Goal: Navigation & Orientation: Understand site structure

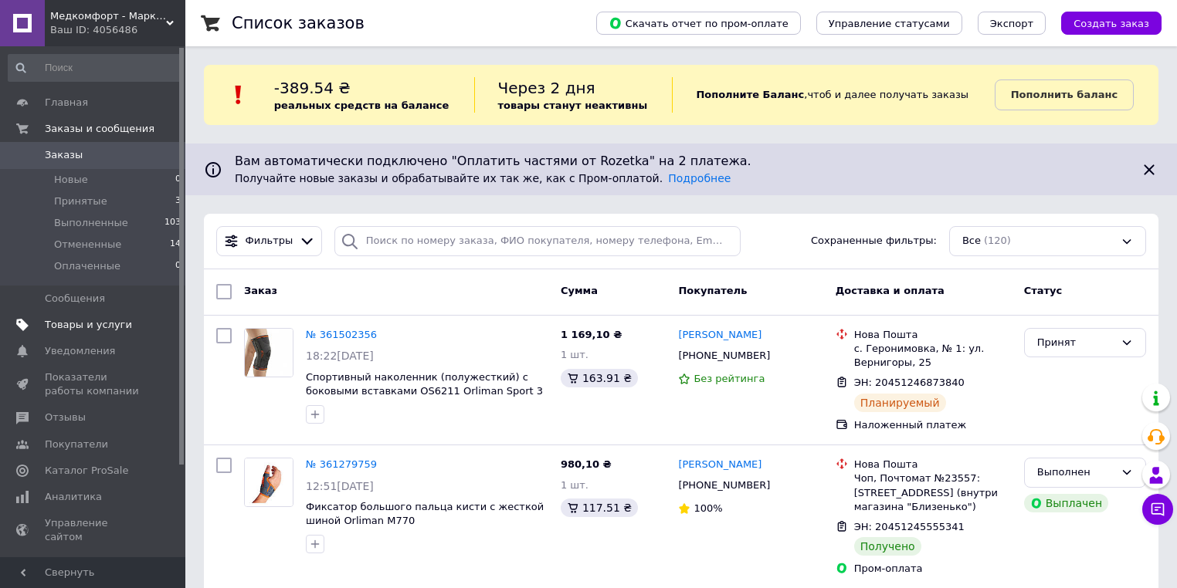
click at [107, 327] on span "Товары и услуги" at bounding box center [88, 325] width 87 height 14
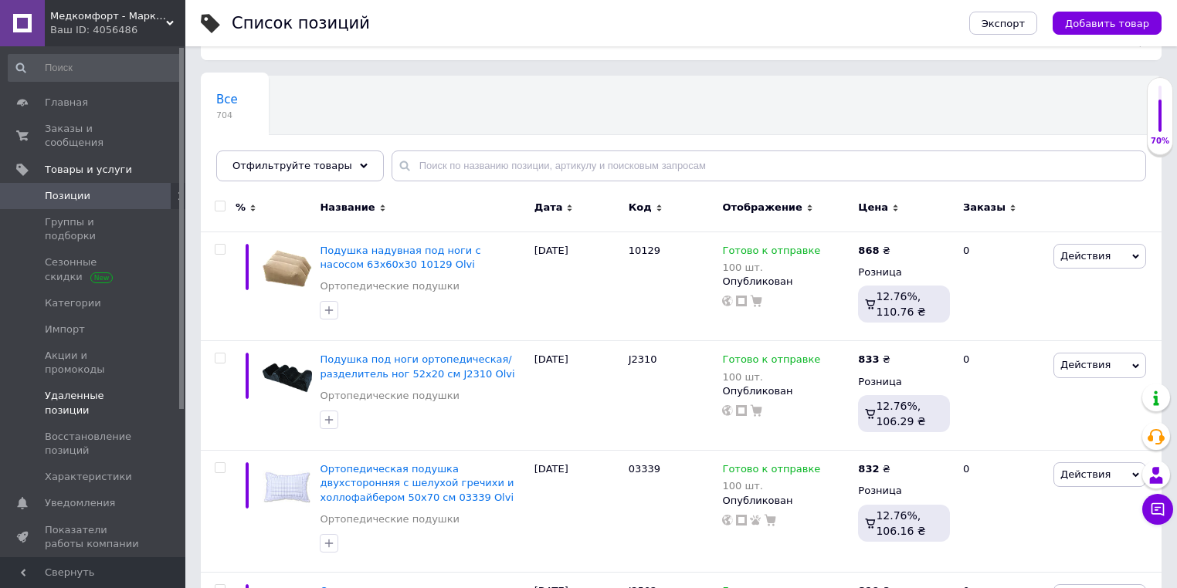
scroll to position [62, 0]
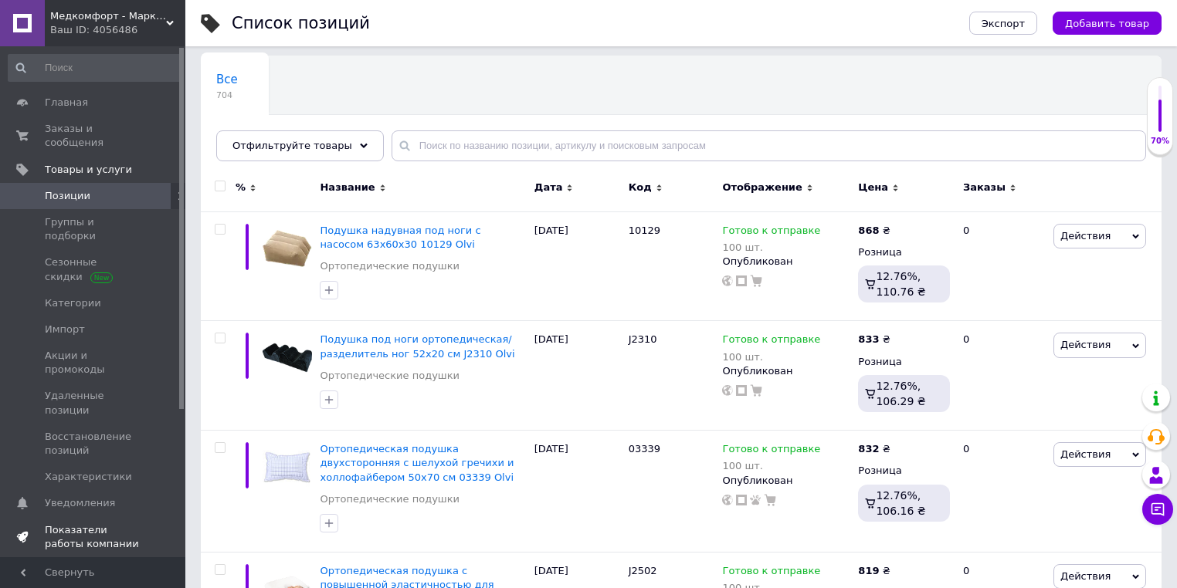
click at [107, 524] on span "Показатели работы компании" at bounding box center [94, 538] width 98 height 28
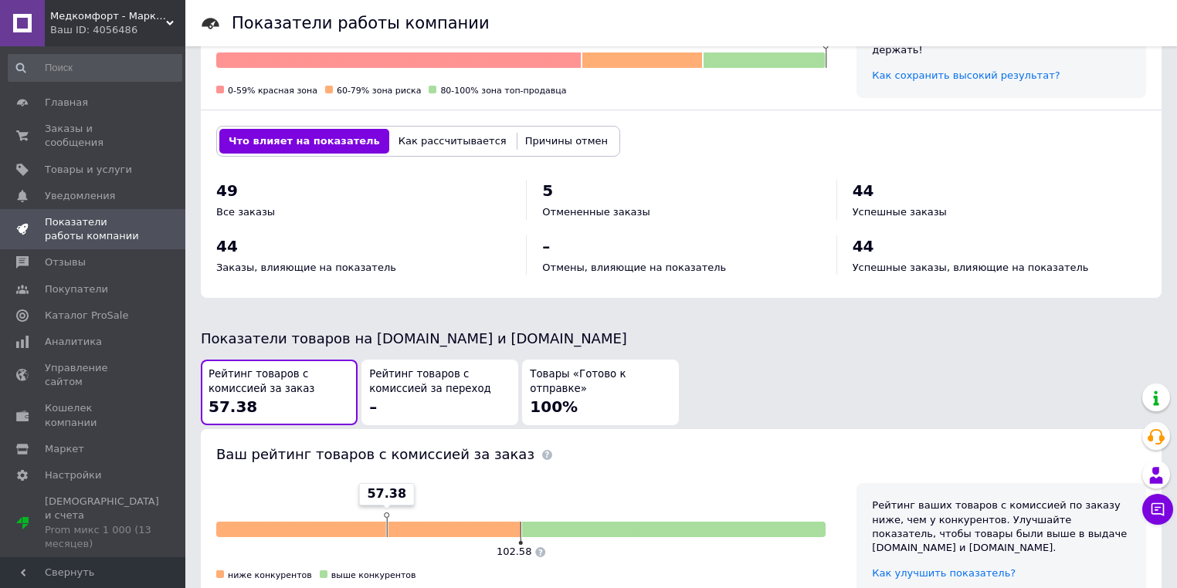
scroll to position [556, 0]
click at [439, 411] on div "Рейтинг товаров с комиссией за переход –" at bounding box center [439, 392] width 141 height 50
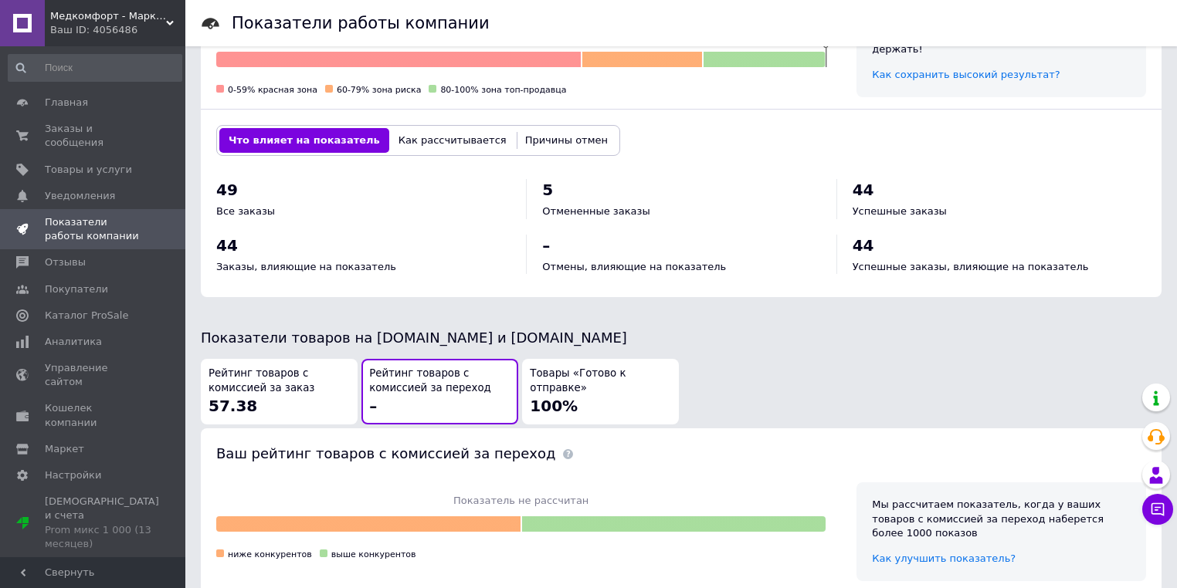
click at [321, 402] on div "Рейтинг товаров с комиссией за заказ 57.38" at bounding box center [279, 392] width 141 height 50
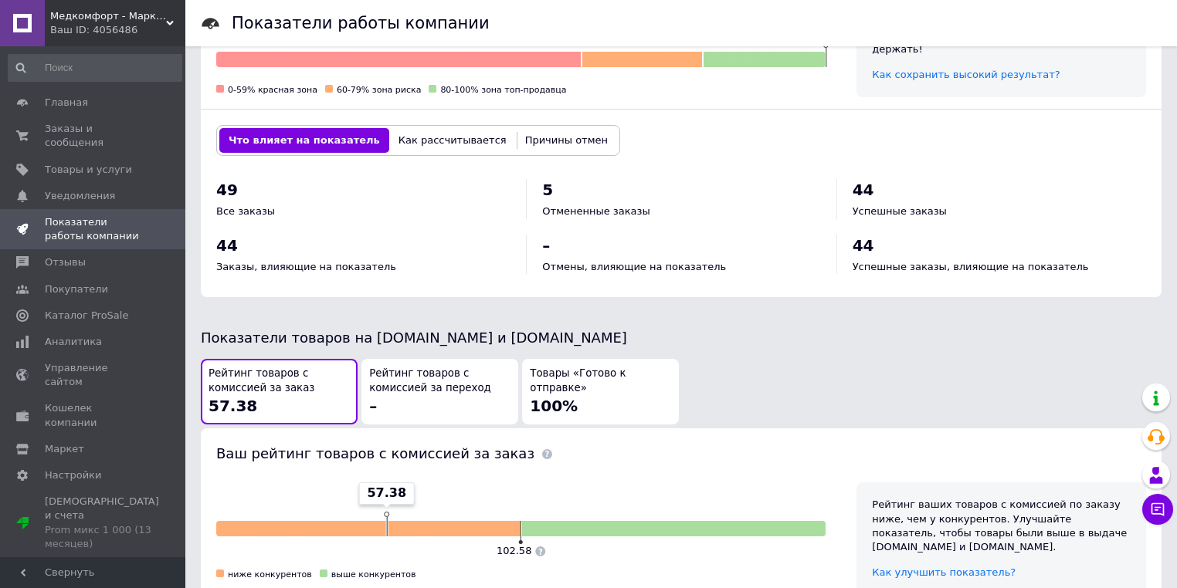
click at [429, 388] on span "Рейтинг товаров с комиссией за переход" at bounding box center [439, 381] width 141 height 29
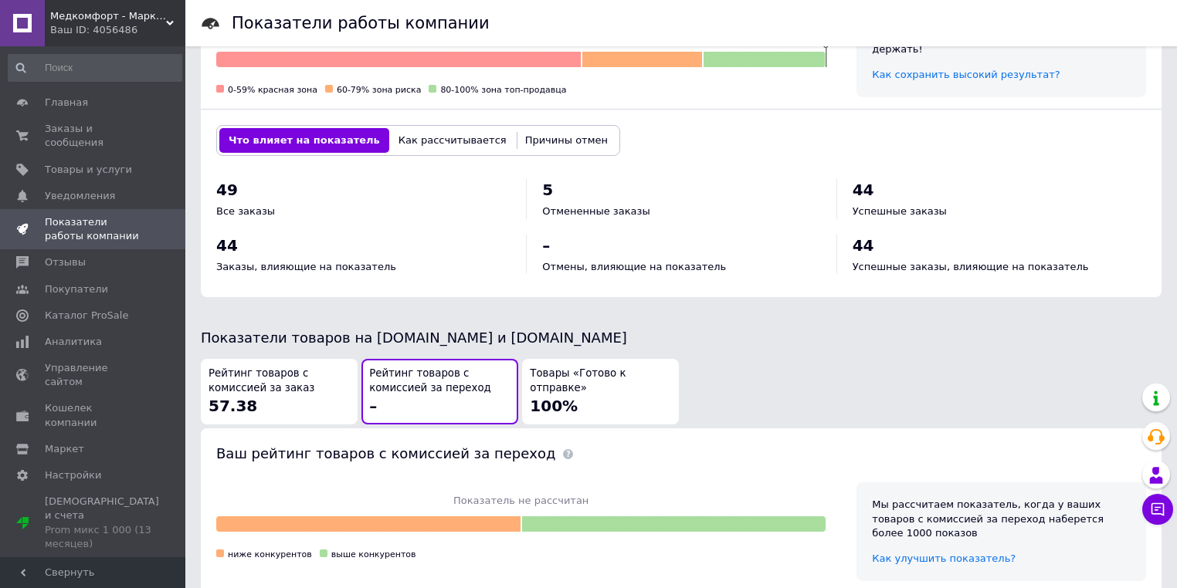
click at [304, 392] on span "Рейтинг товаров с комиссией за заказ" at bounding box center [279, 381] width 141 height 29
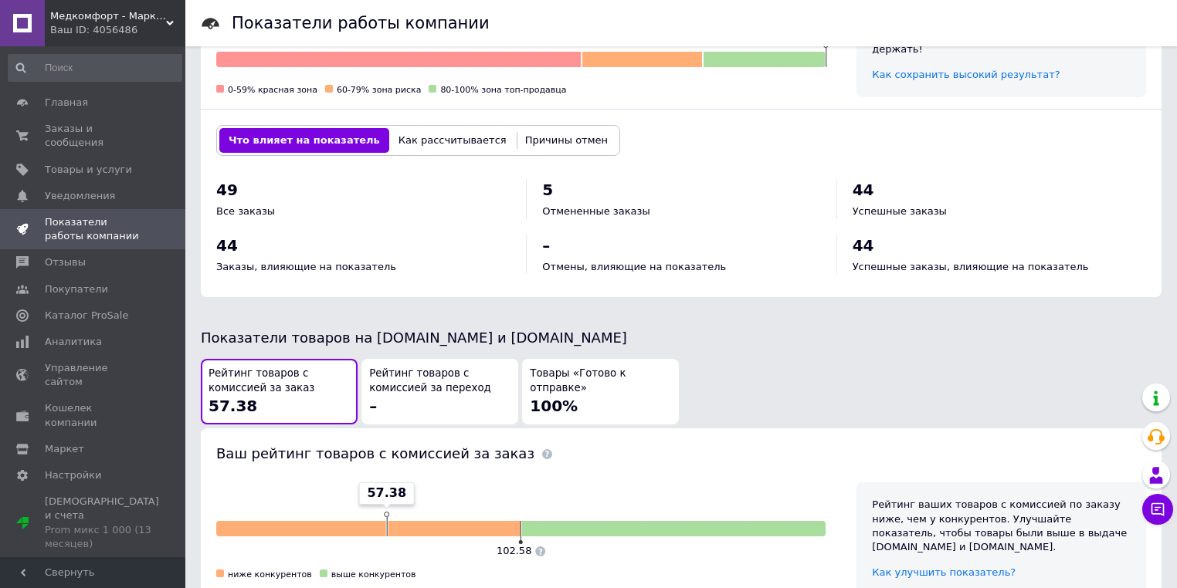
click at [439, 391] on span "Рейтинг товаров с комиссией за переход" at bounding box center [439, 381] width 141 height 29
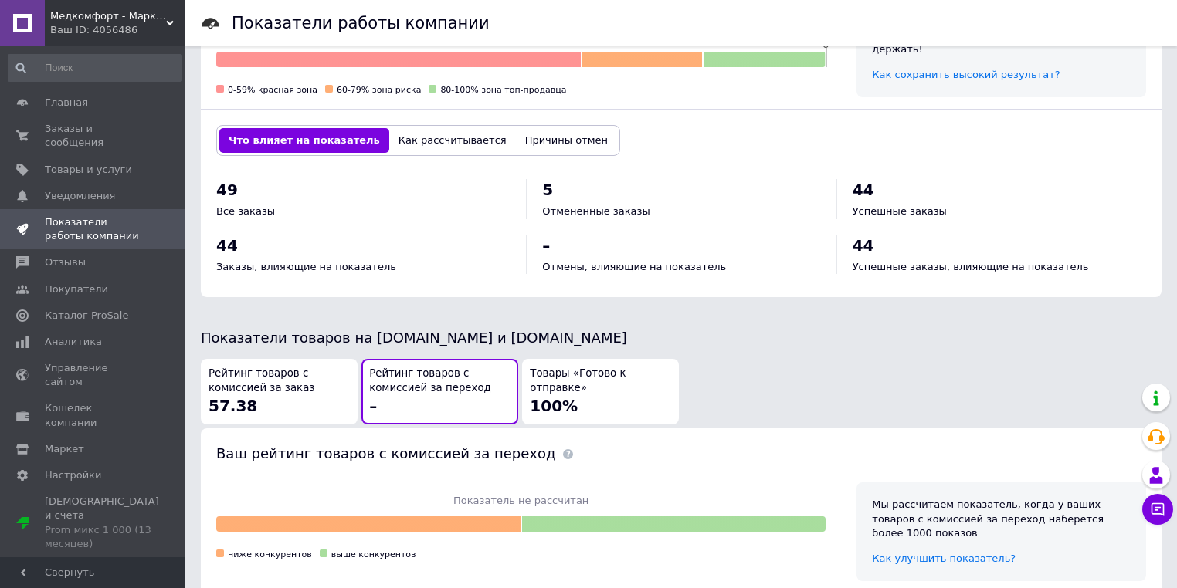
click at [307, 386] on span "Рейтинг товаров с комиссией за заказ" at bounding box center [279, 381] width 141 height 29
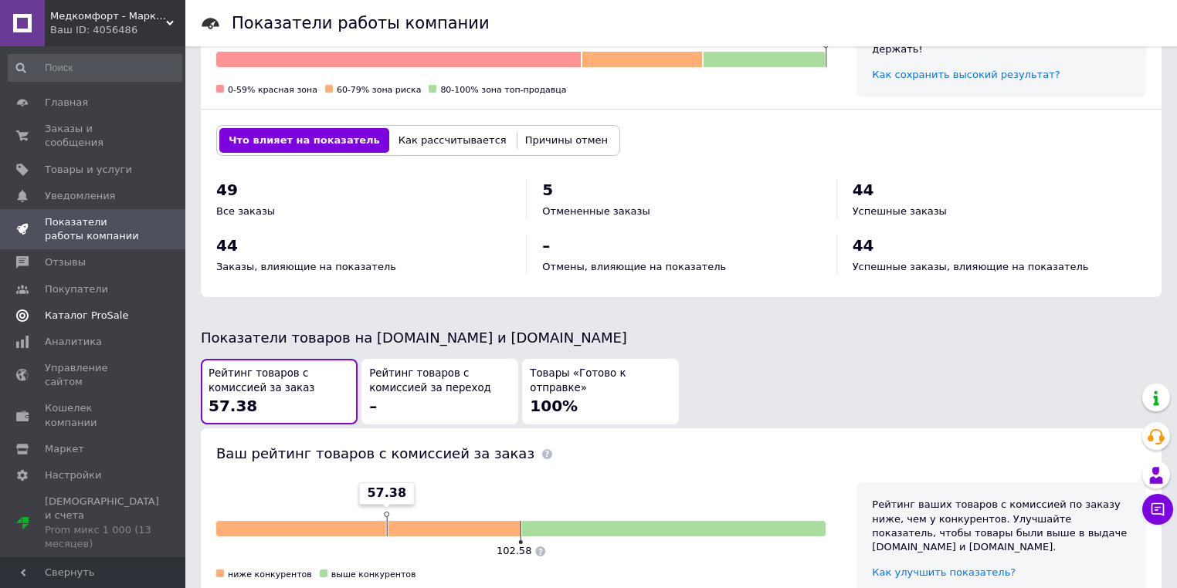
click at [99, 309] on span "Каталог ProSale" at bounding box center [86, 316] width 83 height 14
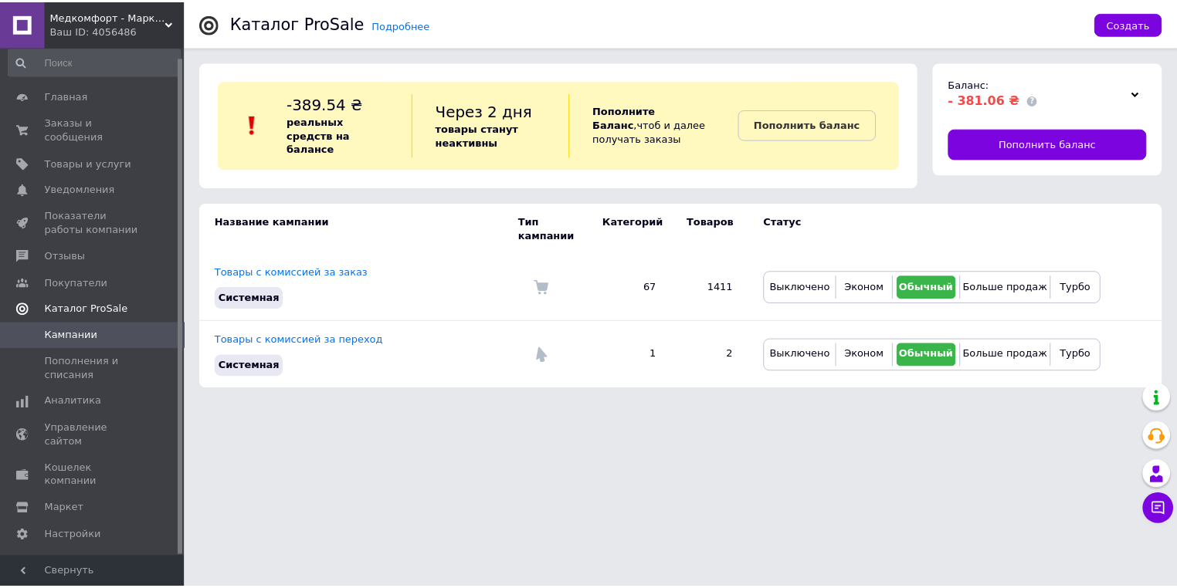
scroll to position [9, 0]
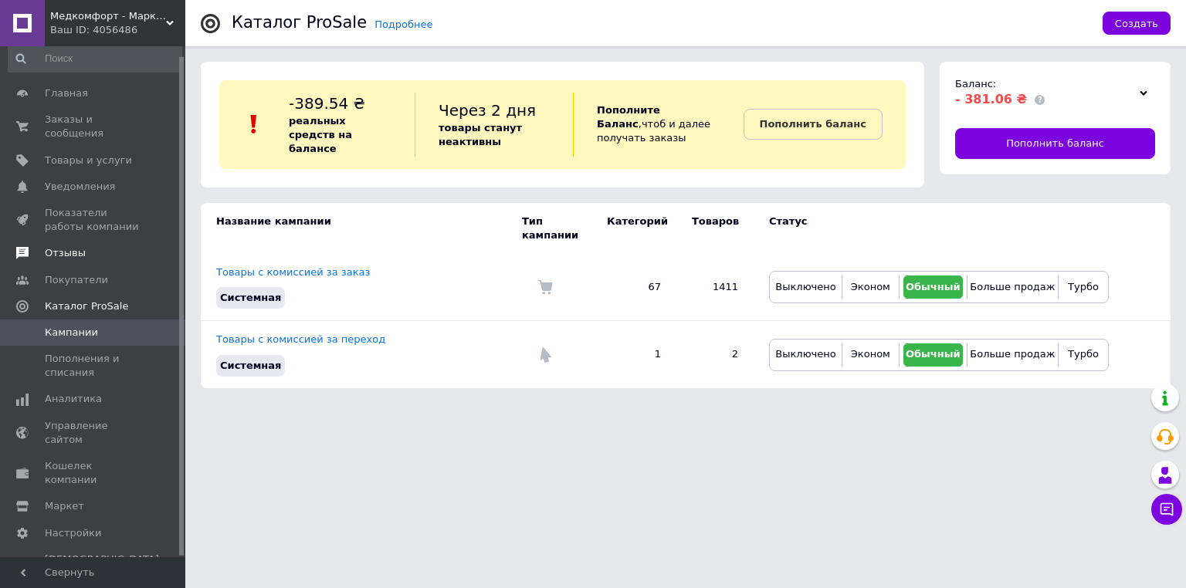
click at [86, 246] on span "Отзывы" at bounding box center [94, 253] width 98 height 14
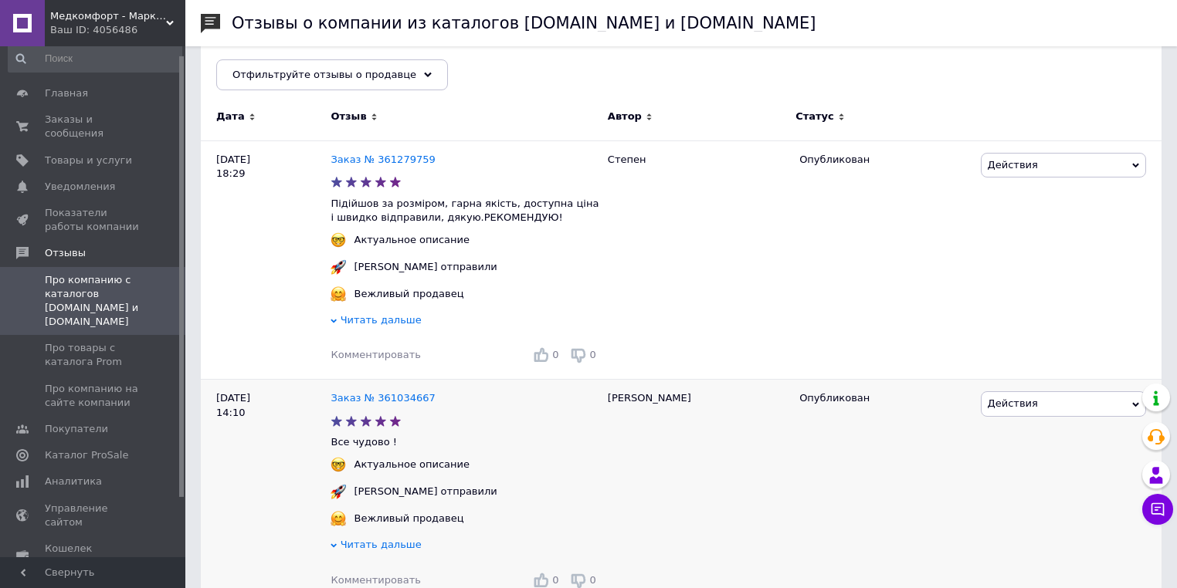
scroll to position [185, 0]
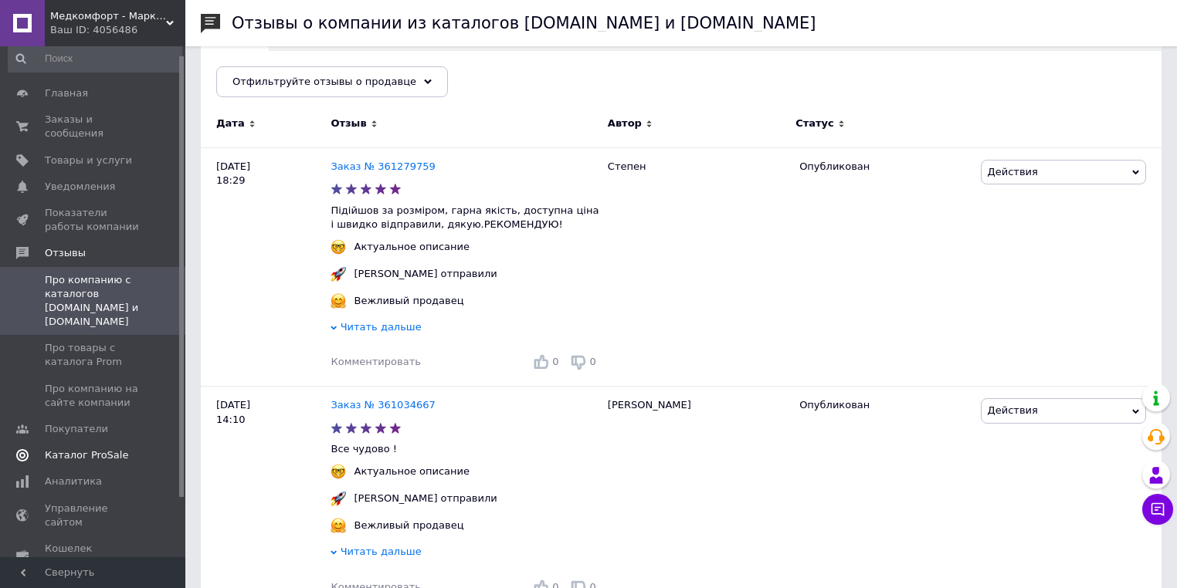
click at [83, 449] on span "Каталог ProSale" at bounding box center [86, 456] width 83 height 14
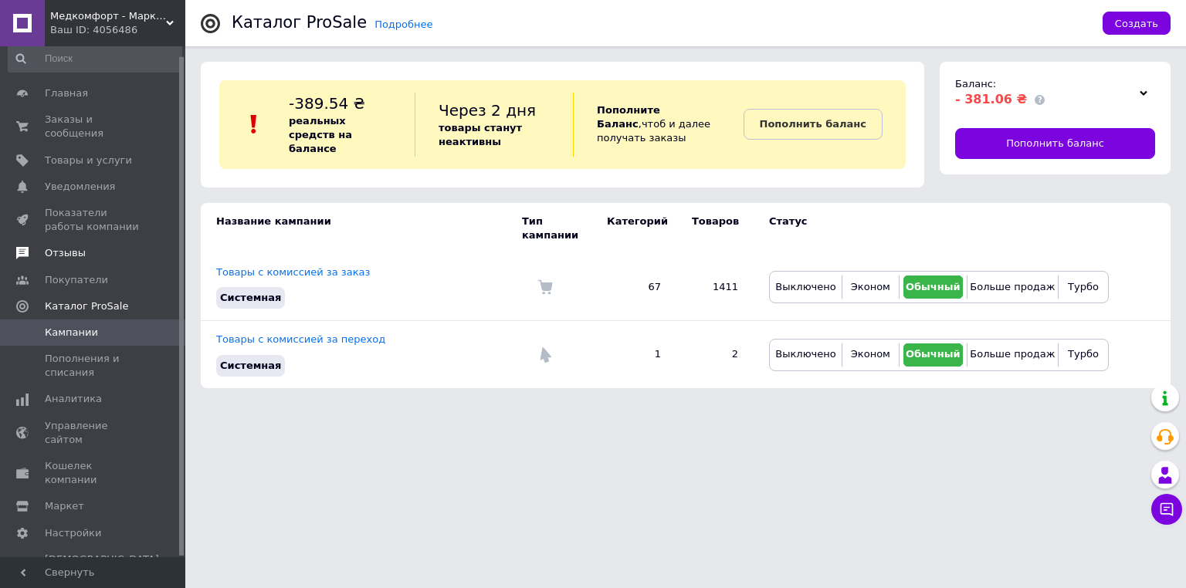
click at [103, 246] on span "Отзывы" at bounding box center [94, 253] width 98 height 14
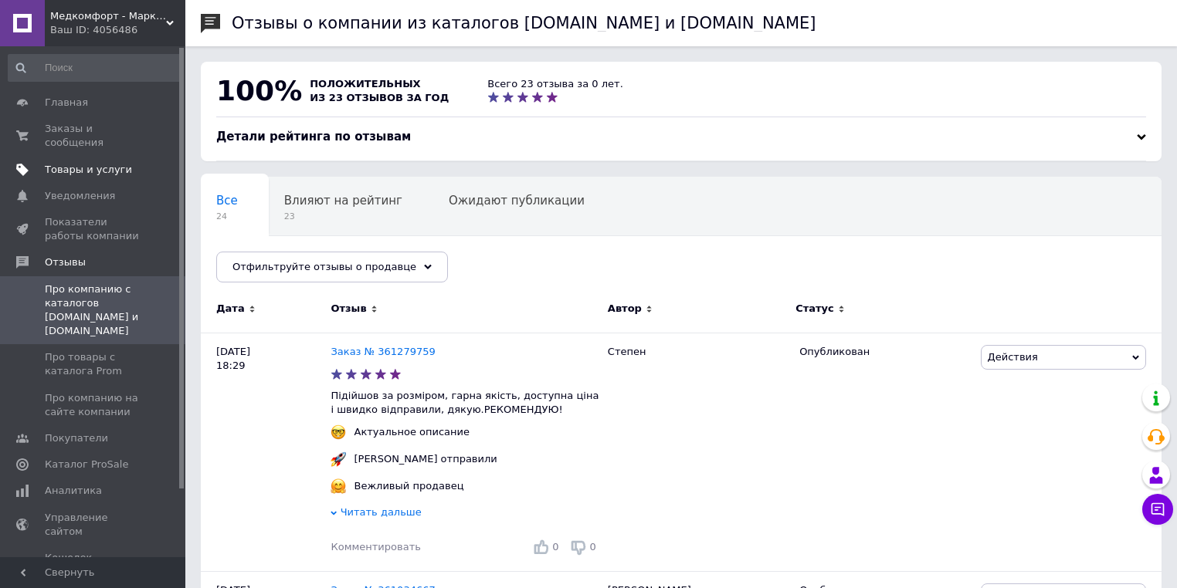
click at [96, 163] on span "Товары и услуги" at bounding box center [88, 170] width 87 height 14
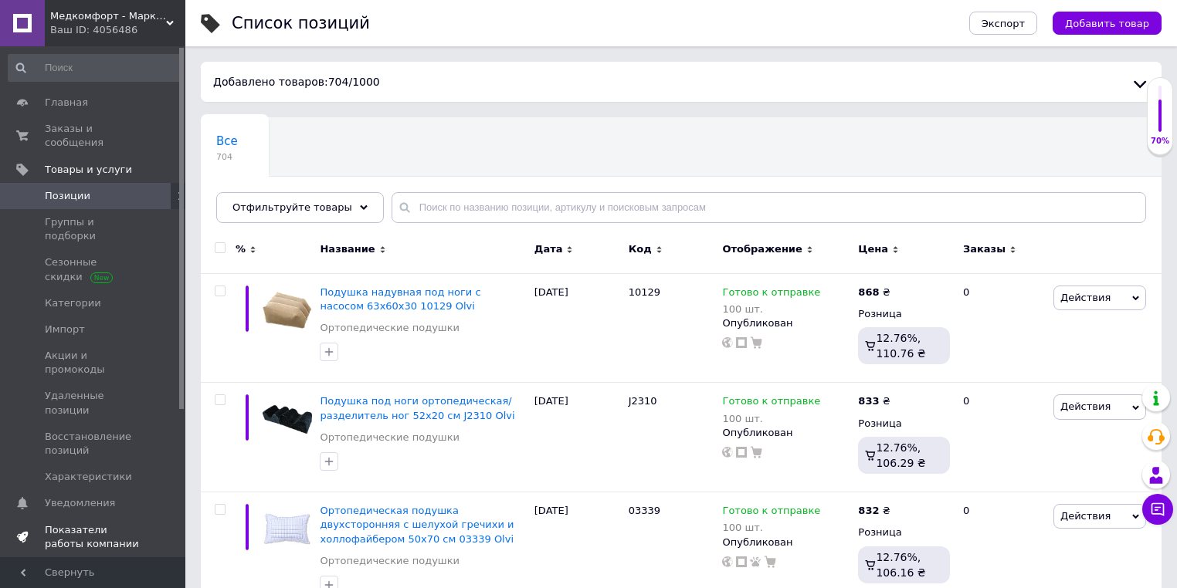
click at [107, 524] on span "Показатели работы компании" at bounding box center [94, 538] width 98 height 28
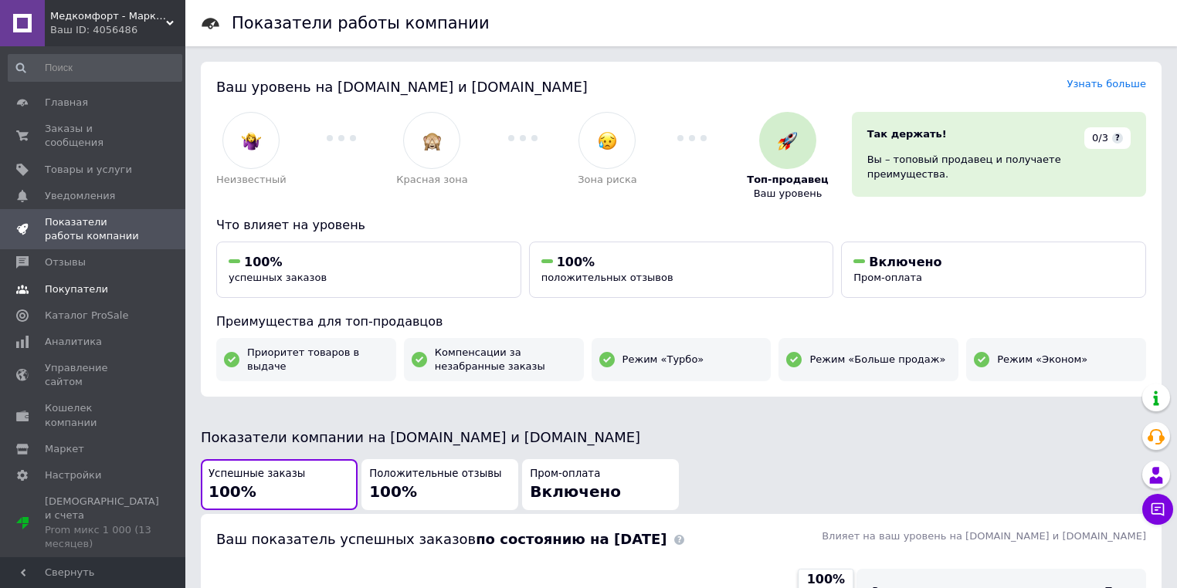
click at [131, 287] on link "Покупатели" at bounding box center [95, 289] width 190 height 26
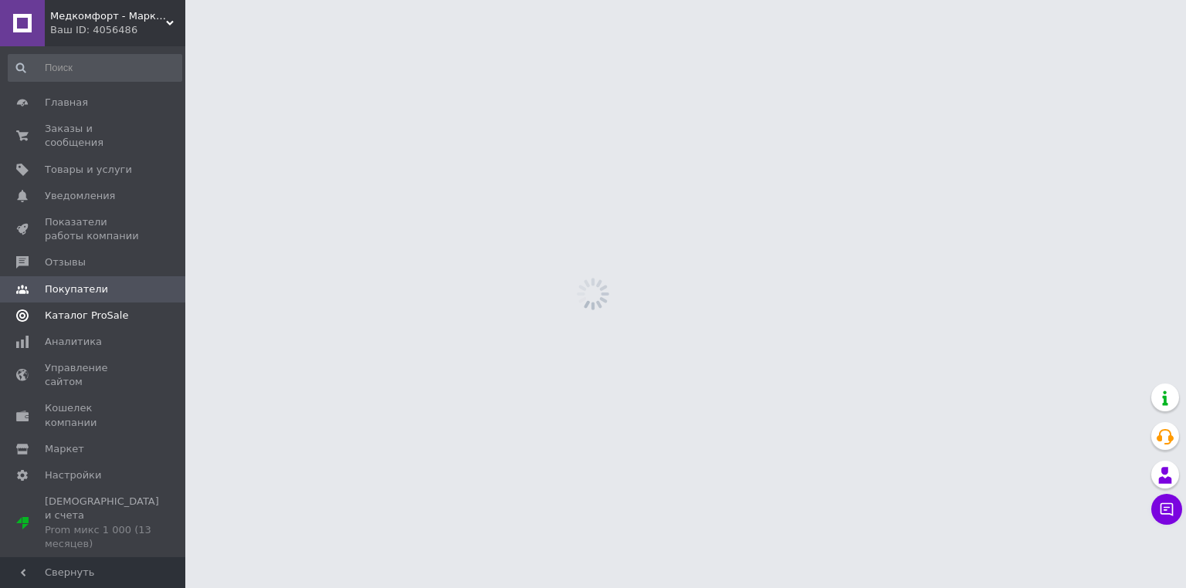
click at [117, 303] on link "Каталог ProSale" at bounding box center [95, 316] width 190 height 26
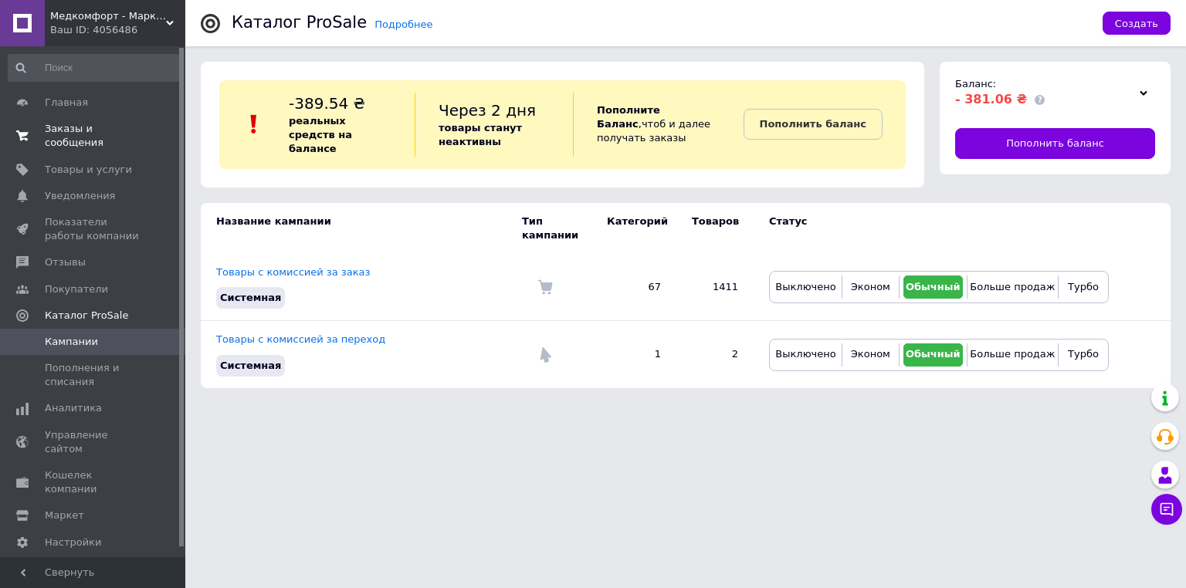
click at [85, 131] on span "Заказы и сообщения" at bounding box center [94, 136] width 98 height 28
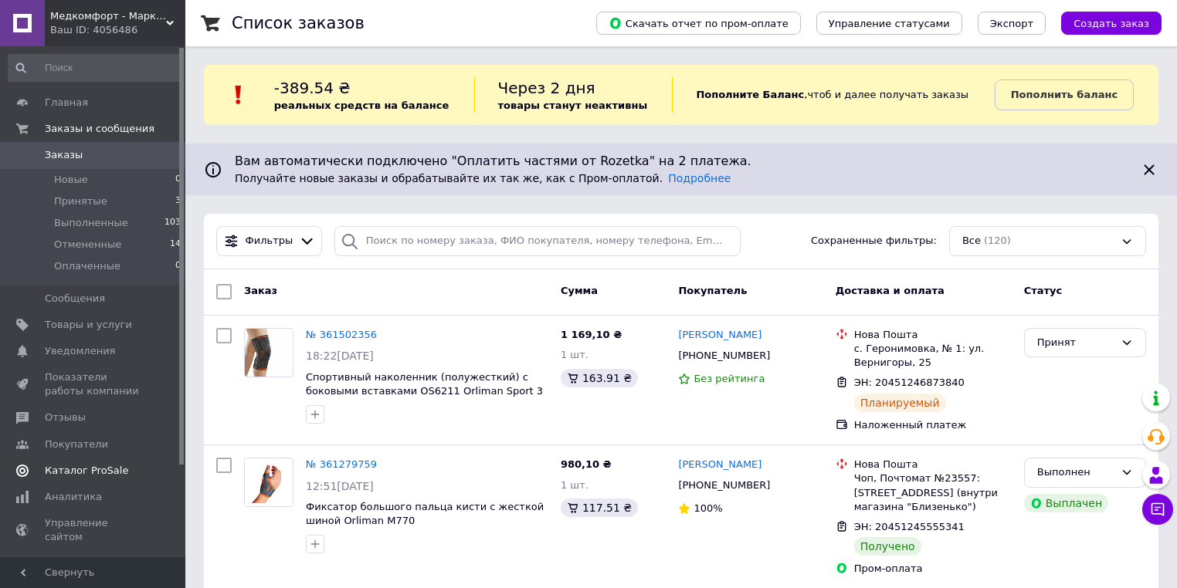
click at [123, 467] on span "Каталог ProSale" at bounding box center [94, 471] width 98 height 14
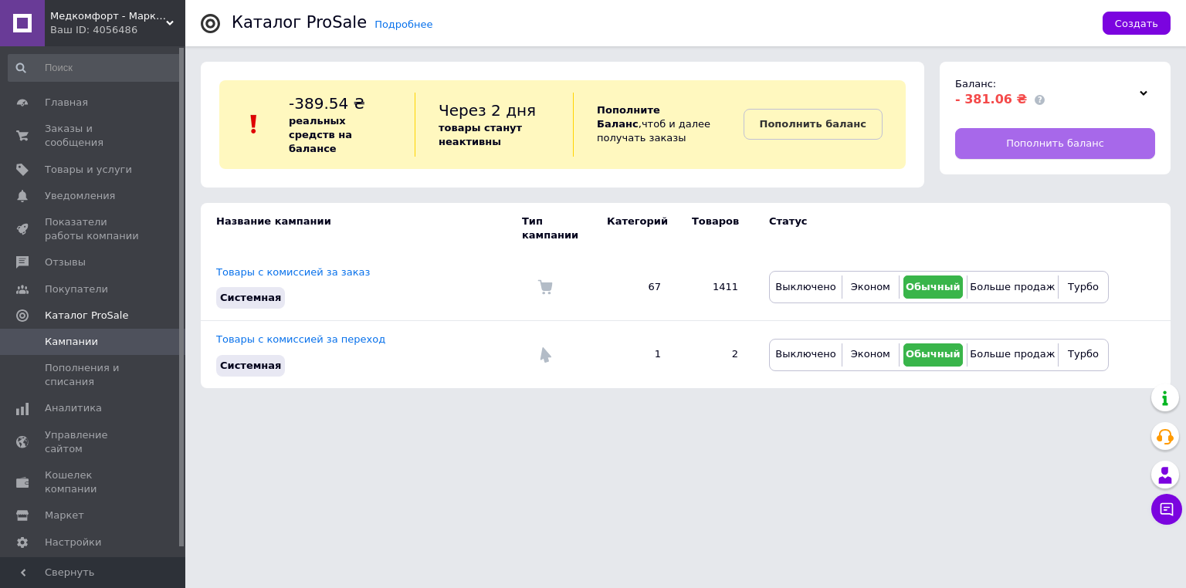
click at [963, 155] on link "Пополнить баланс" at bounding box center [1055, 143] width 200 height 31
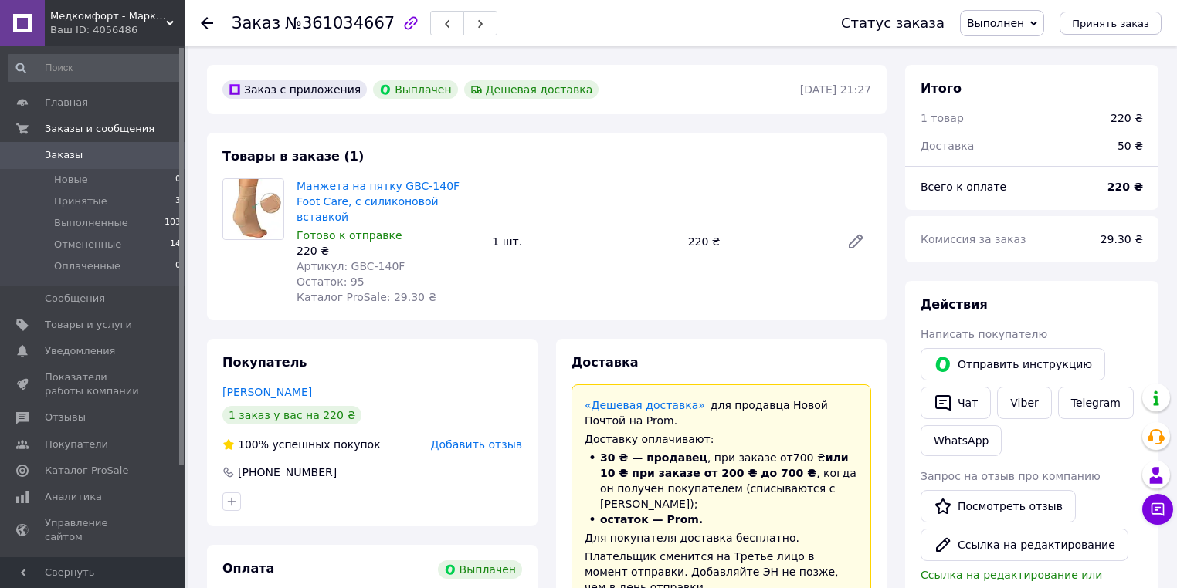
scroll to position [53, 0]
